Goal: Find specific fact: Find contact information

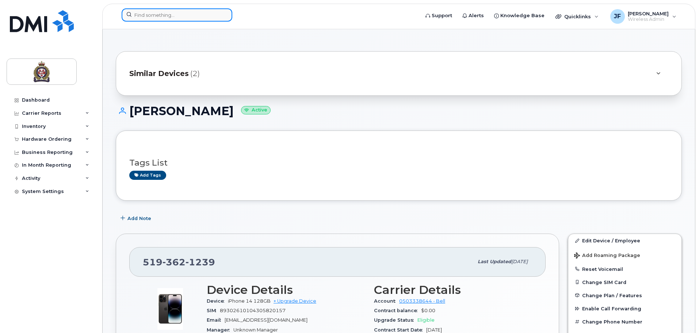
click at [213, 14] on input at bounding box center [177, 14] width 111 height 13
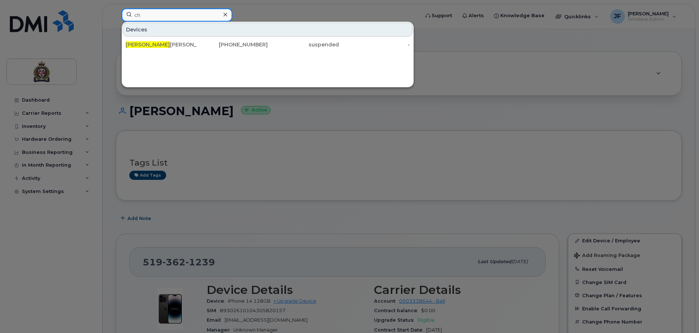
type input "c"
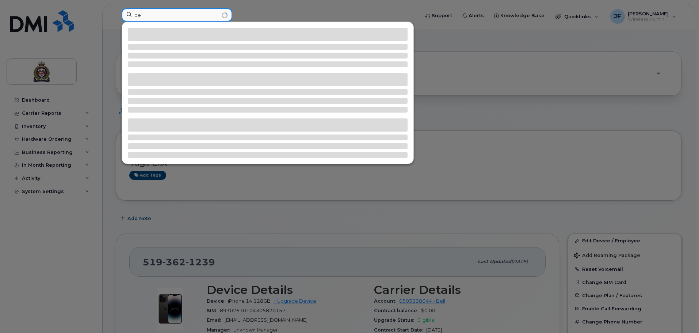
type input "d"
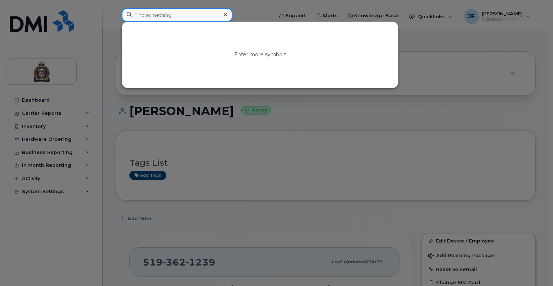
click at [157, 14] on input at bounding box center [177, 14] width 111 height 13
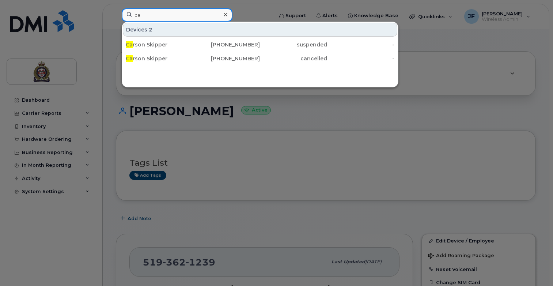
type input "c"
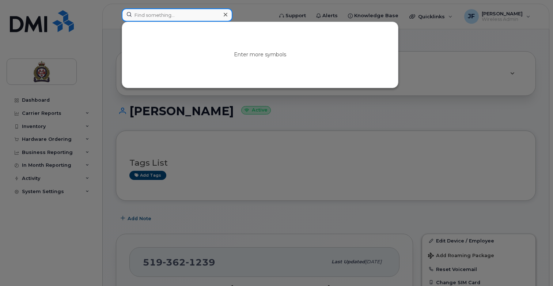
click at [171, 19] on input at bounding box center [177, 14] width 111 height 13
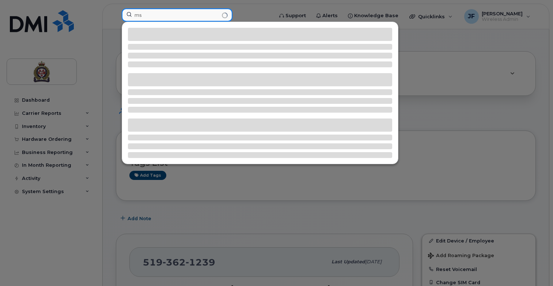
type input "m"
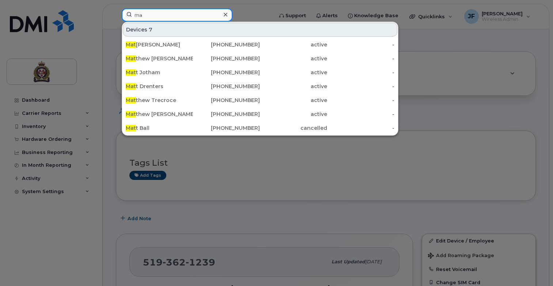
type input "m"
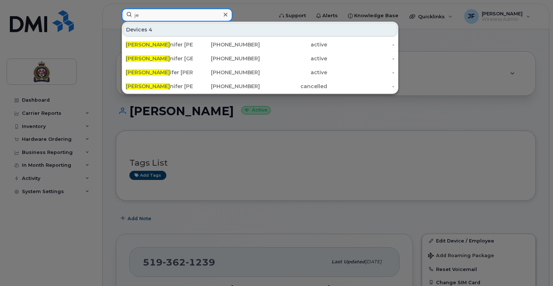
type input "j"
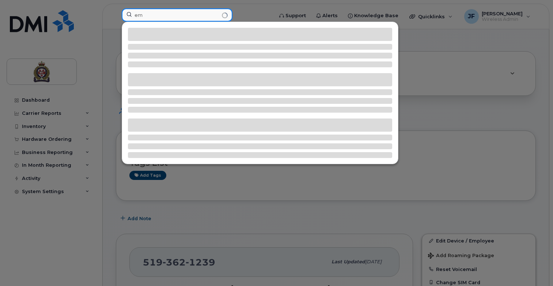
type input "e"
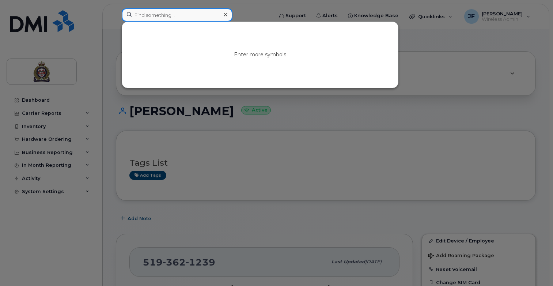
click at [209, 15] on input at bounding box center [177, 14] width 111 height 13
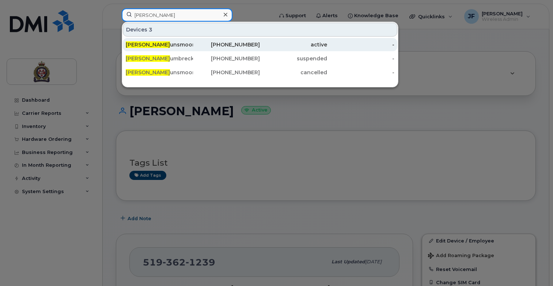
type input "[PERSON_NAME]"
click at [193, 40] on div "[PERSON_NAME]" at bounding box center [226, 44] width 67 height 13
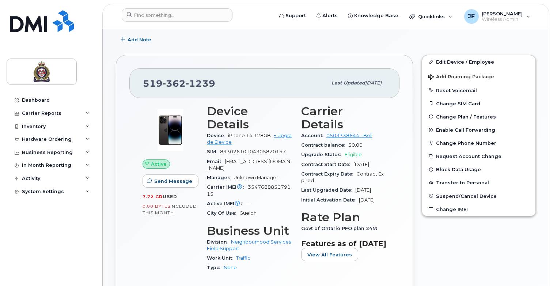
scroll to position [183, 0]
